Goal: Navigation & Orientation: Understand site structure

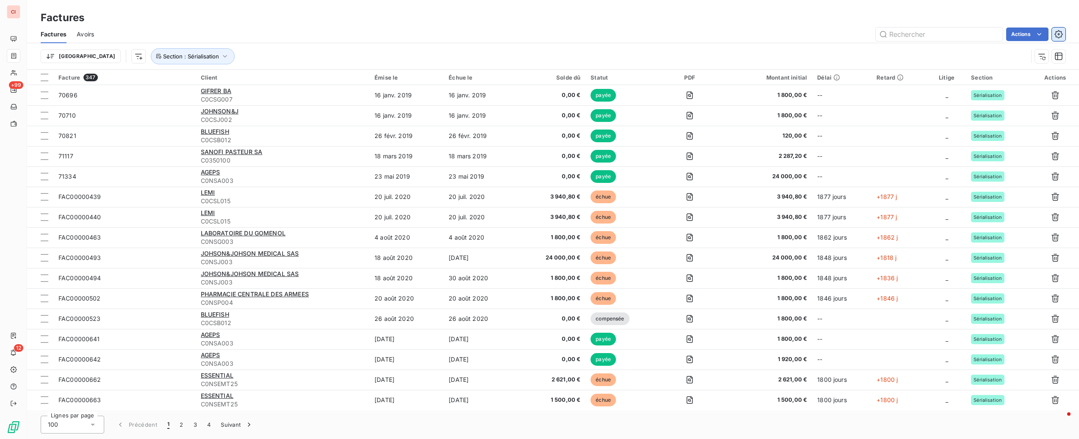
click at [1055, 34] on icon "button" at bounding box center [1059, 34] width 8 height 8
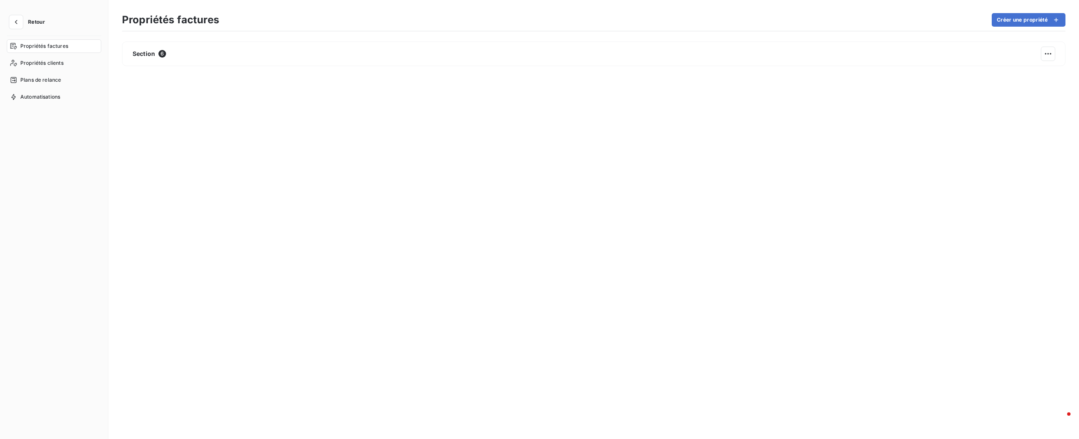
click at [60, 50] on div "Propriétés factures" at bounding box center [54, 46] width 94 height 14
click at [56, 62] on span "Propriétés clients" at bounding box center [41, 63] width 43 height 8
click at [57, 81] on span "Plans de relance" at bounding box center [40, 80] width 41 height 8
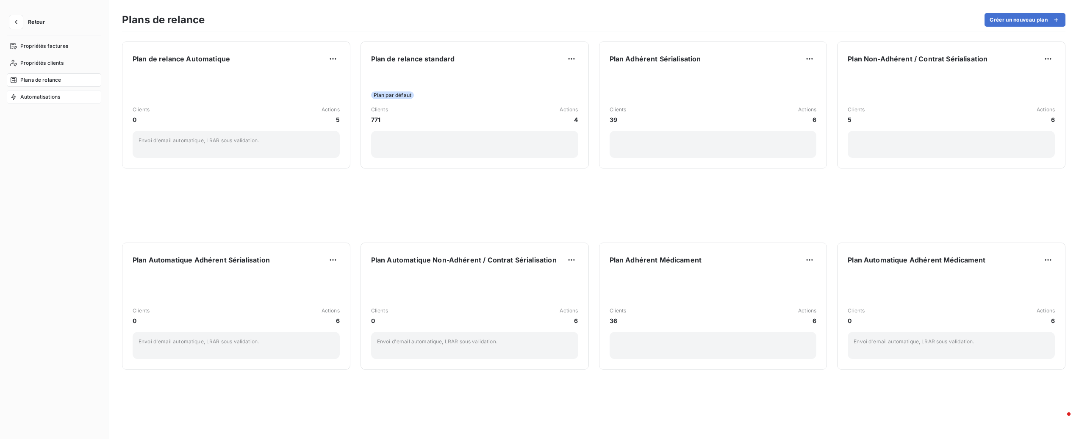
click at [58, 100] on span "Automatisations" at bounding box center [40, 97] width 40 height 8
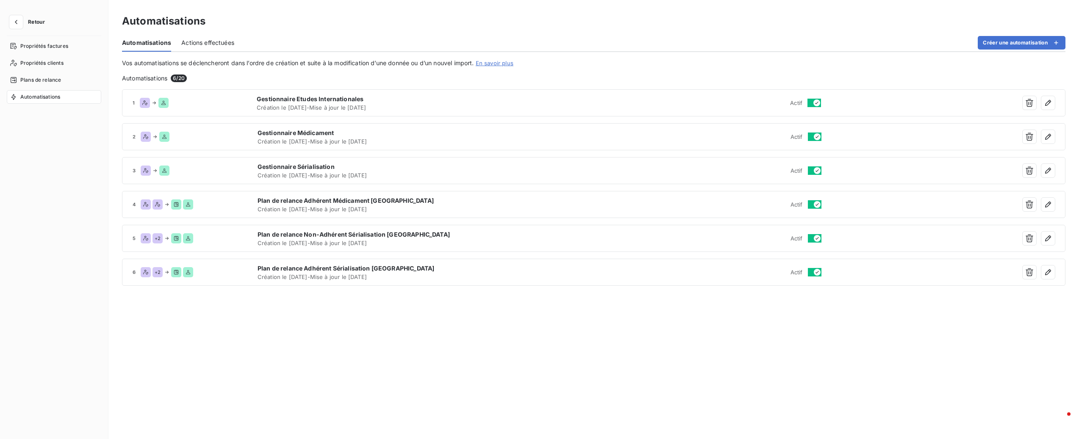
click at [198, 40] on span "Actions effectuées" at bounding box center [207, 43] width 53 height 8
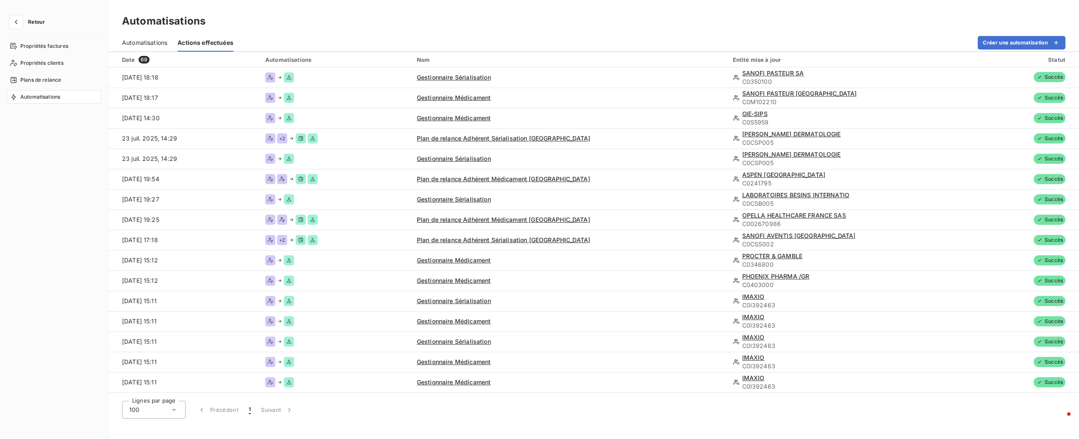
click at [143, 42] on span "Automatisations" at bounding box center [144, 43] width 45 height 8
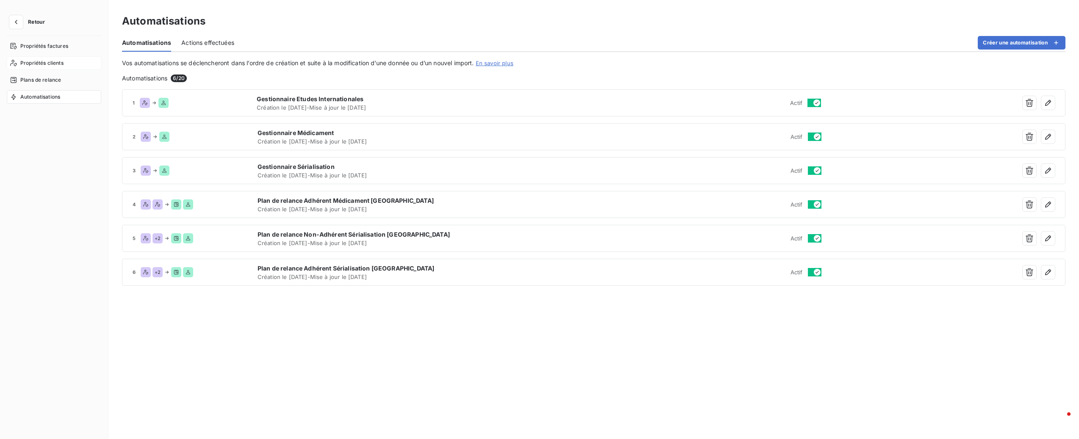
click at [31, 65] on span "Propriétés clients" at bounding box center [41, 63] width 43 height 8
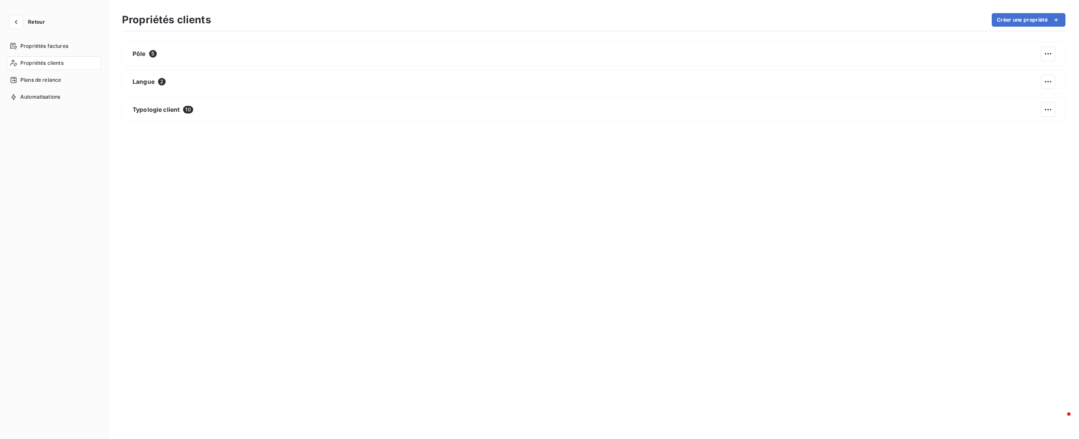
click at [31, 22] on span "Retour" at bounding box center [36, 21] width 17 height 5
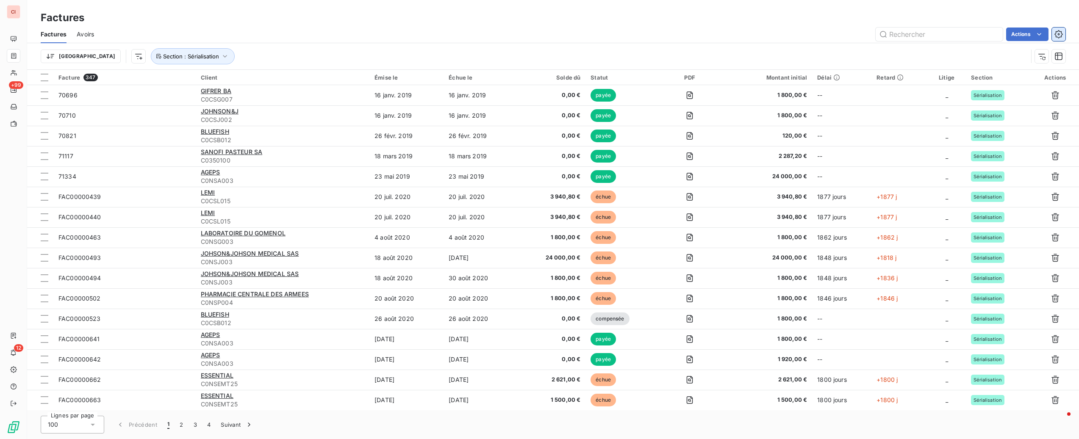
click at [1053, 33] on button "button" at bounding box center [1059, 35] width 14 height 14
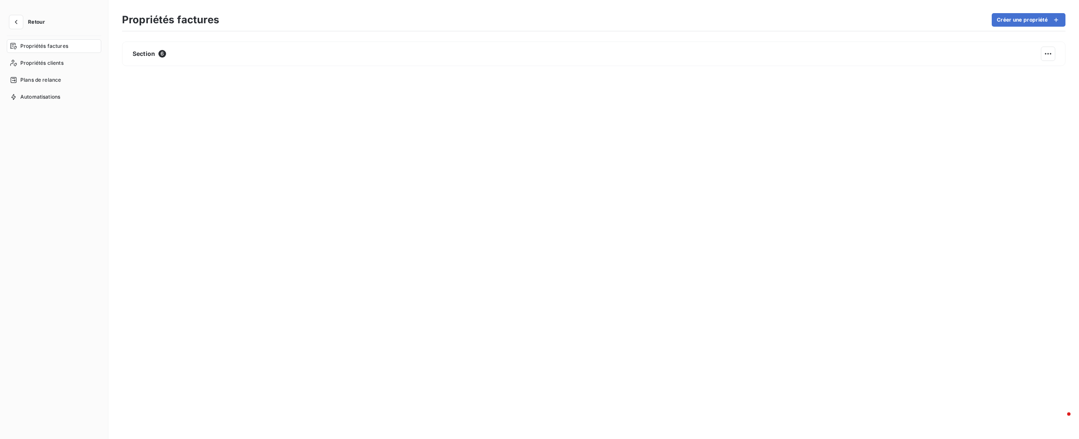
click at [67, 47] on span "Propriétés factures" at bounding box center [44, 46] width 48 height 8
click at [57, 62] on span "Propriétés clients" at bounding box center [41, 63] width 43 height 8
click at [67, 99] on div "Automatisations" at bounding box center [54, 97] width 94 height 14
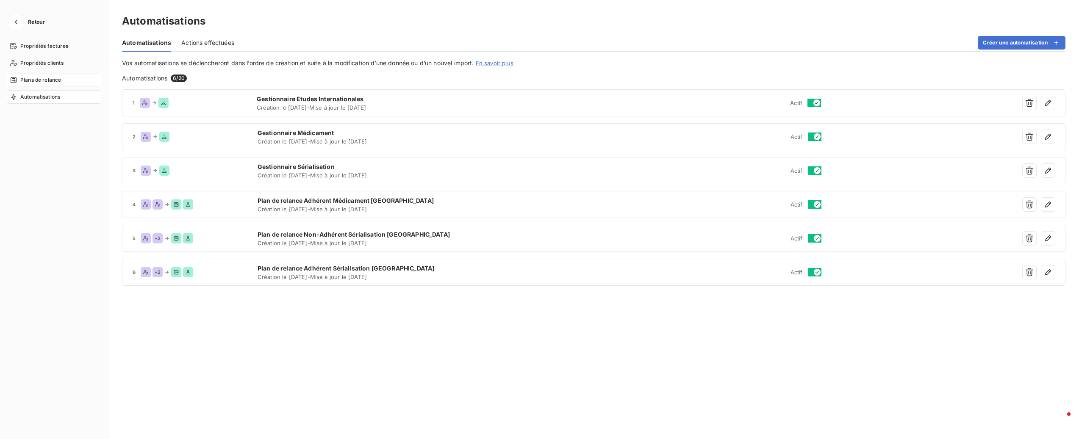
click at [64, 81] on div "Plans de relance" at bounding box center [54, 80] width 94 height 14
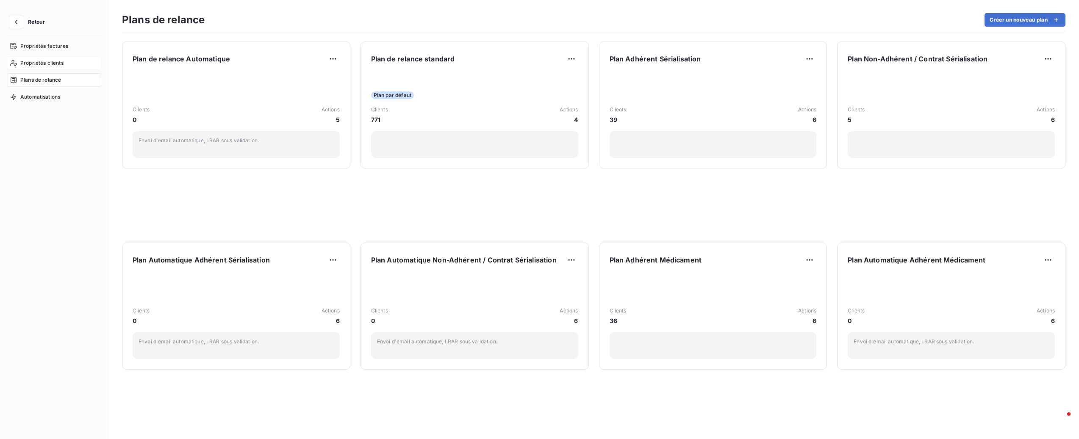
click at [68, 64] on div "Propriétés clients" at bounding box center [54, 63] width 94 height 14
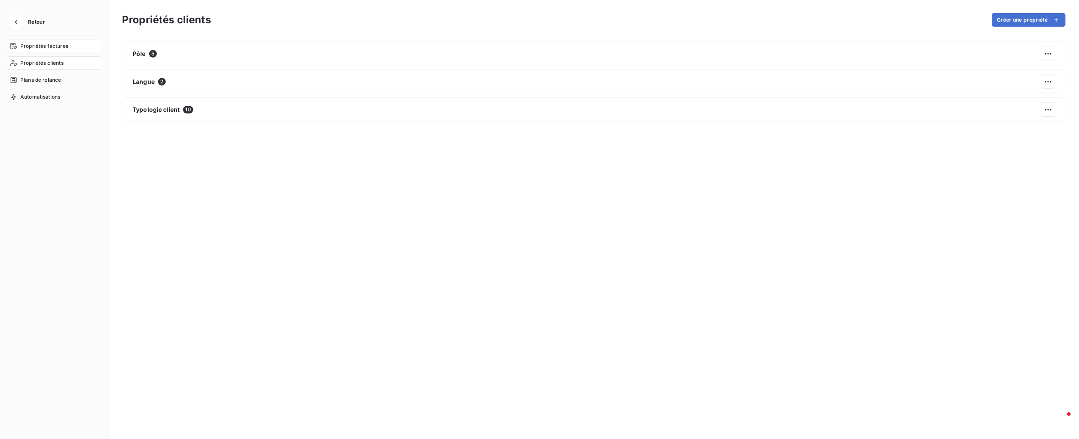
click at [64, 49] on span "Propriétés factures" at bounding box center [44, 46] width 48 height 8
click at [22, 24] on button "button" at bounding box center [16, 22] width 14 height 14
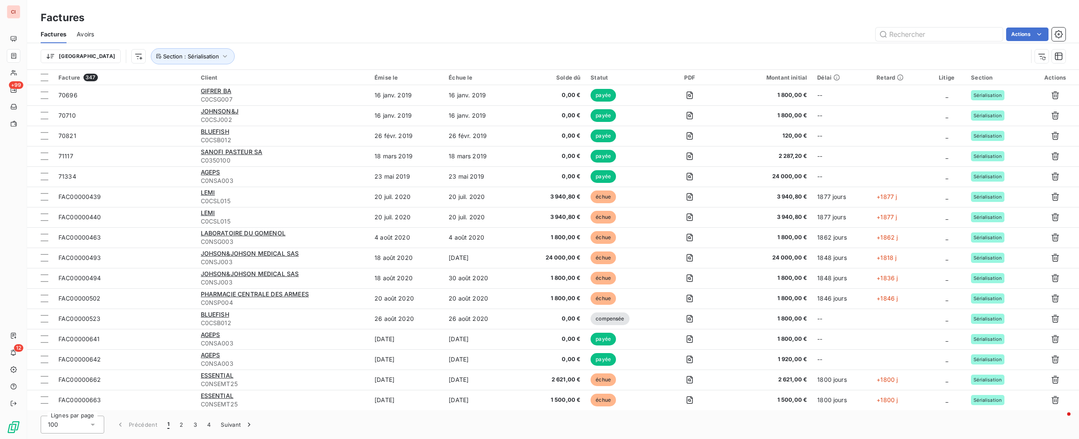
click at [554, 31] on div "Actions" at bounding box center [584, 35] width 961 height 14
